Goal: Information Seeking & Learning: Learn about a topic

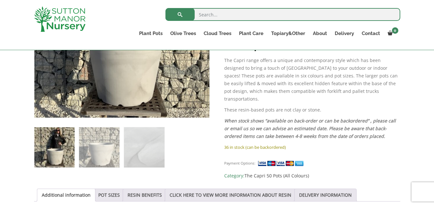
scroll to position [216, 0]
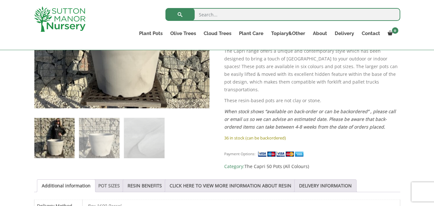
click at [104, 182] on link "POT SIZES" at bounding box center [109, 186] width 22 height 12
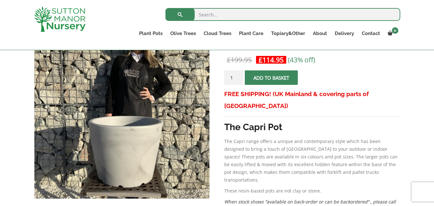
scroll to position [116, 0]
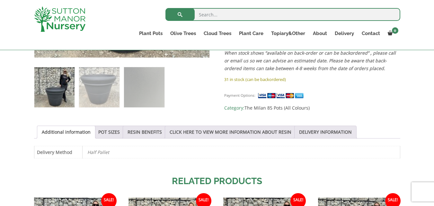
scroll to position [283, 0]
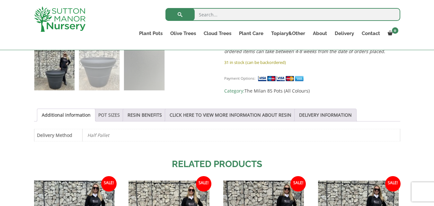
click at [107, 113] on link "POT SIZES" at bounding box center [109, 115] width 22 height 12
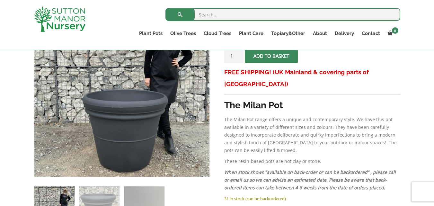
scroll to position [172, 0]
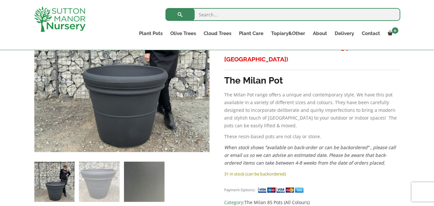
click at [146, 173] on img at bounding box center [144, 182] width 40 height 40
